Goal: Task Accomplishment & Management: Use online tool/utility

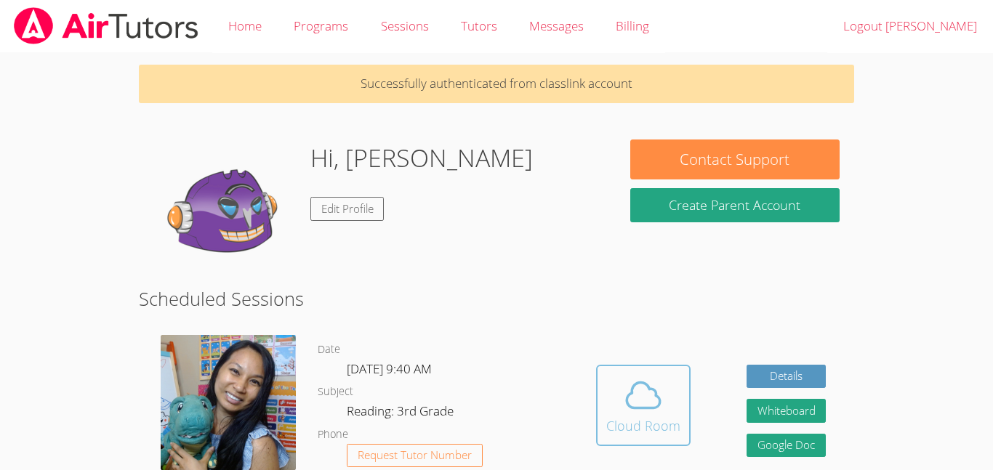
click at [630, 375] on icon at bounding box center [643, 395] width 41 height 41
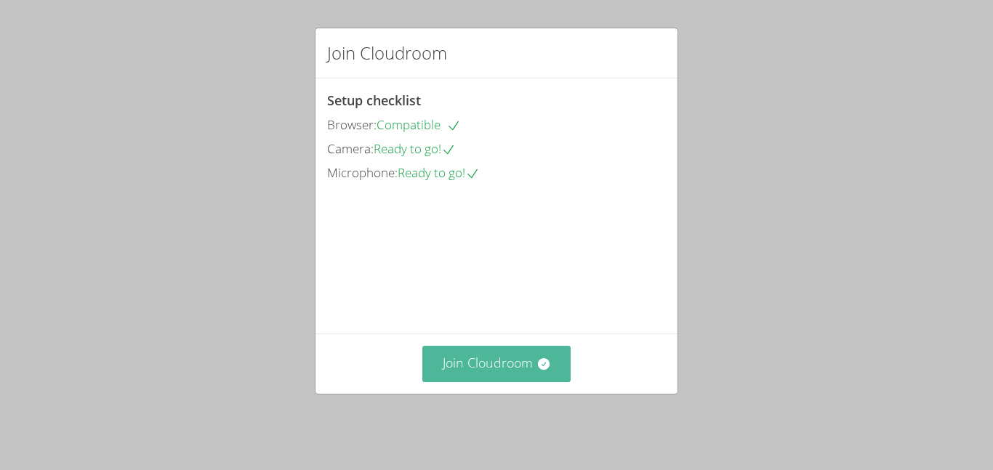
click at [536, 382] on button "Join Cloudroom" at bounding box center [496, 364] width 149 height 36
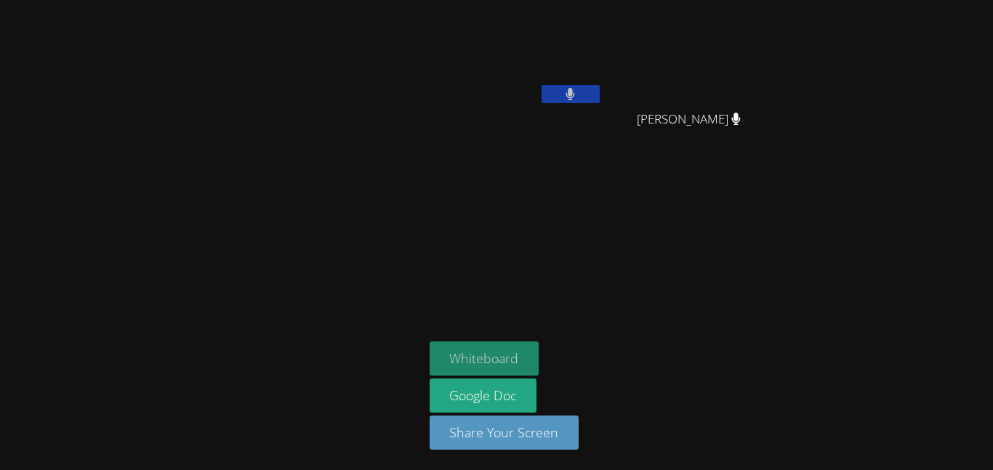
click at [462, 361] on button "Whiteboard" at bounding box center [485, 359] width 110 height 34
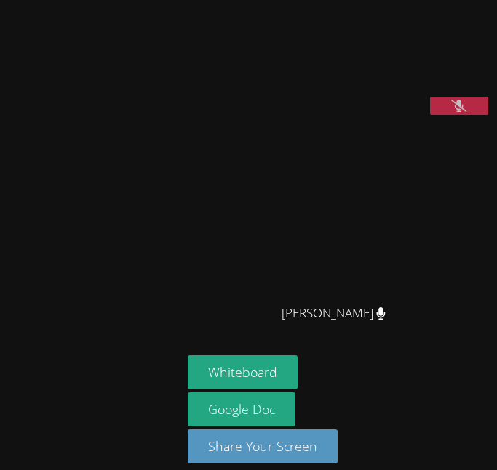
click at [430, 115] on button at bounding box center [459, 106] width 58 height 18
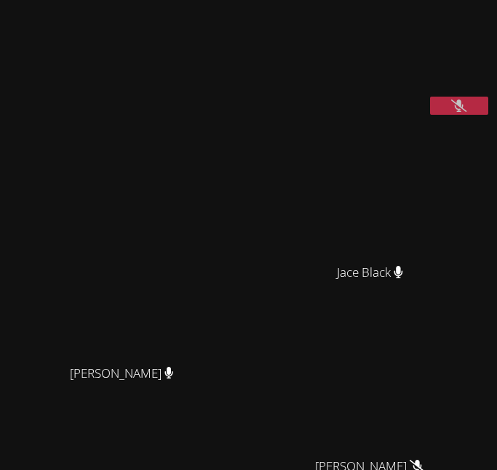
click at [451, 112] on icon at bounding box center [458, 106] width 15 height 12
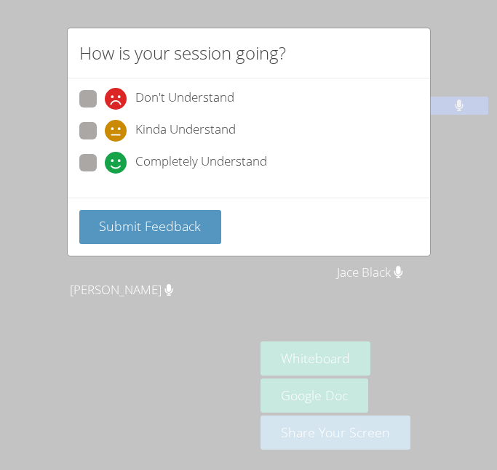
click at [194, 209] on div "Submit Feedback" at bounding box center [249, 227] width 362 height 58
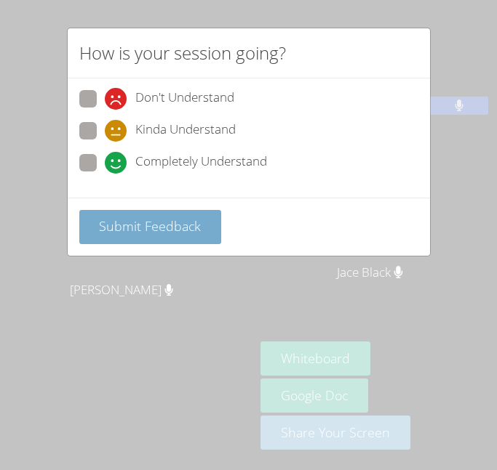
click at [187, 222] on span "Submit Feedback" at bounding box center [150, 225] width 102 height 17
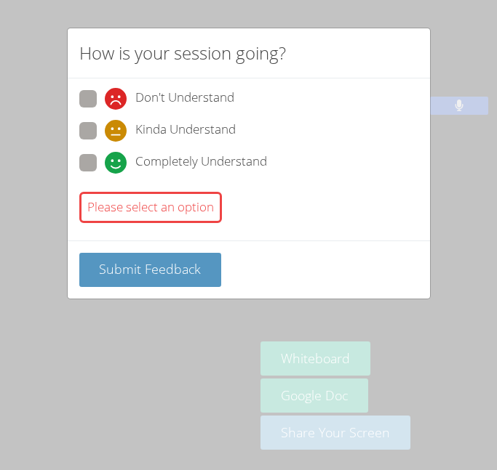
click at [116, 153] on icon at bounding box center [116, 163] width 22 height 22
click at [116, 154] on input "Completely Understand" at bounding box center [111, 160] width 12 height 12
radio input "true"
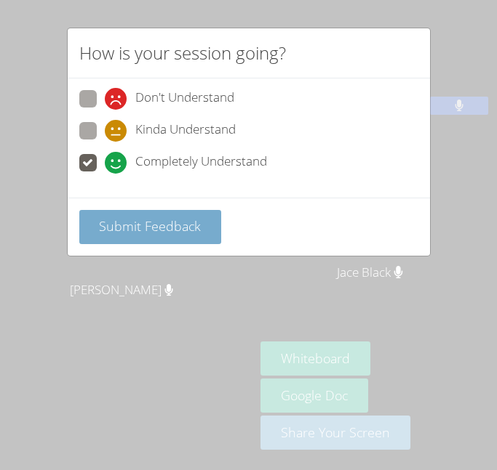
click at [126, 238] on button "Submit Feedback" at bounding box center [150, 227] width 142 height 34
